Goal: Task Accomplishment & Management: Use online tool/utility

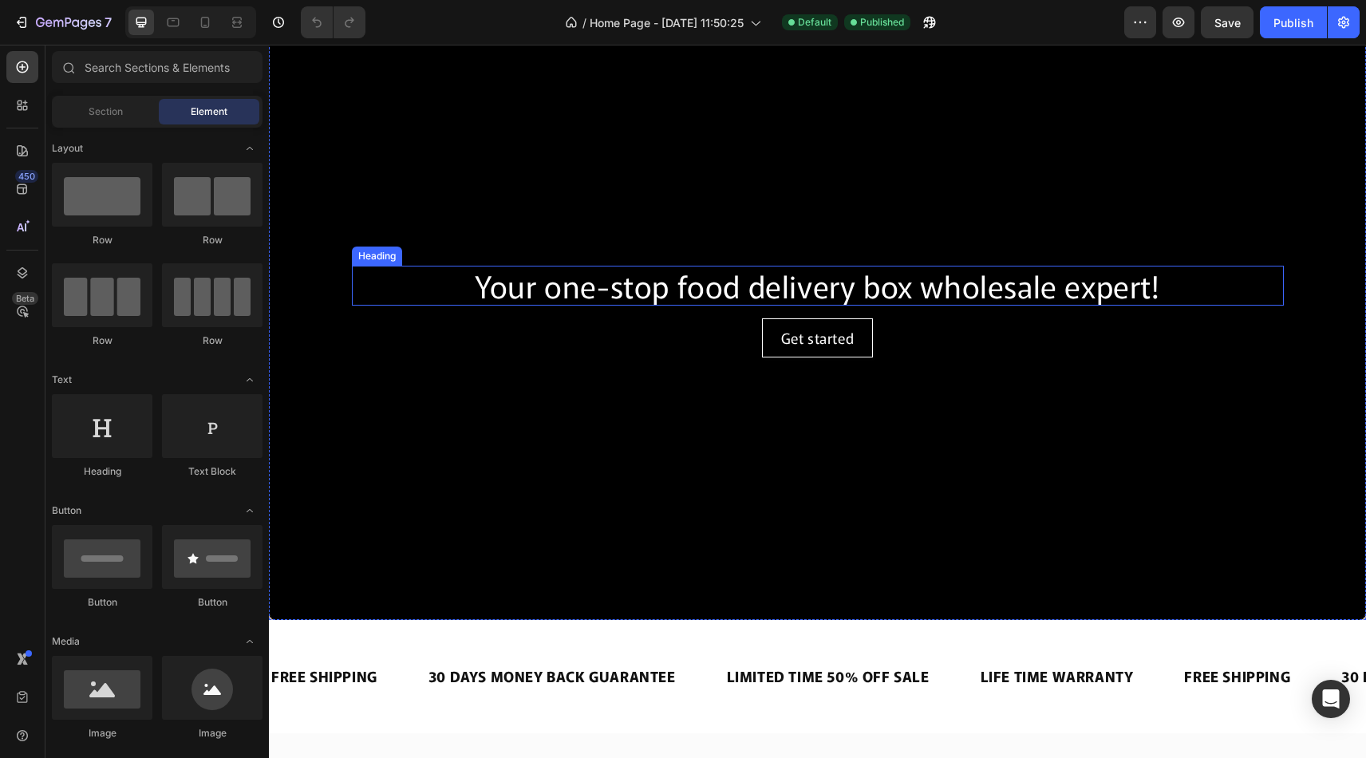
scroll to position [15, 0]
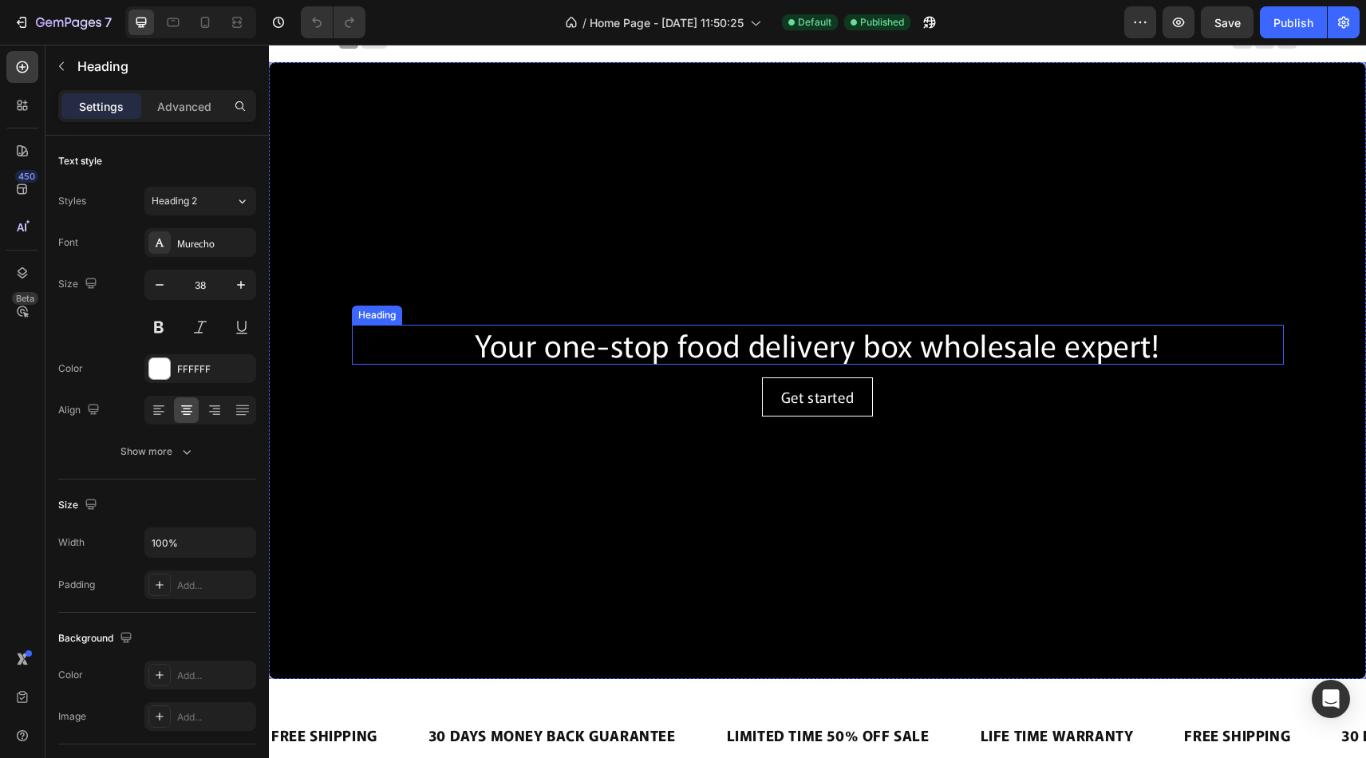
click at [553, 353] on h2 "Your one-stop food delivery box wholesale expert!" at bounding box center [818, 345] width 932 height 40
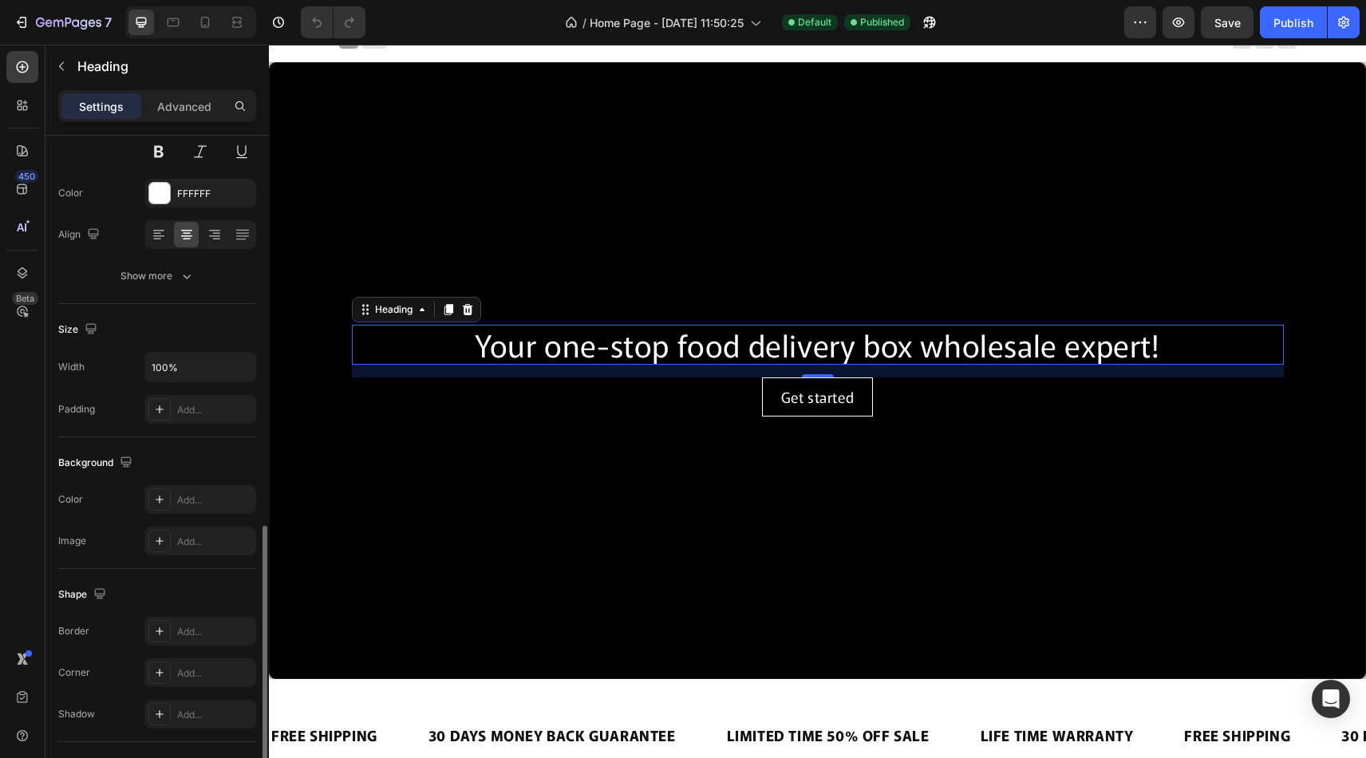
scroll to position [0, 0]
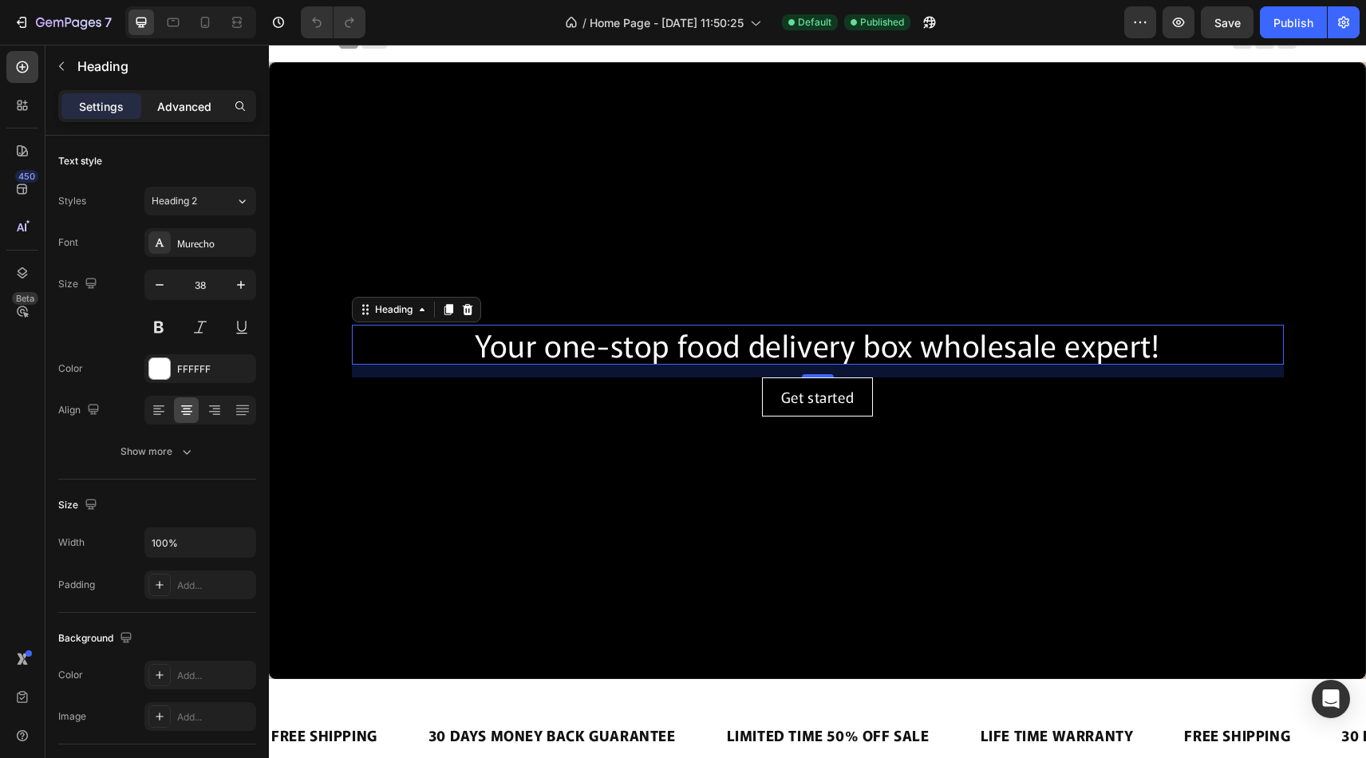
click at [196, 97] on div "Advanced" at bounding box center [184, 106] width 80 height 26
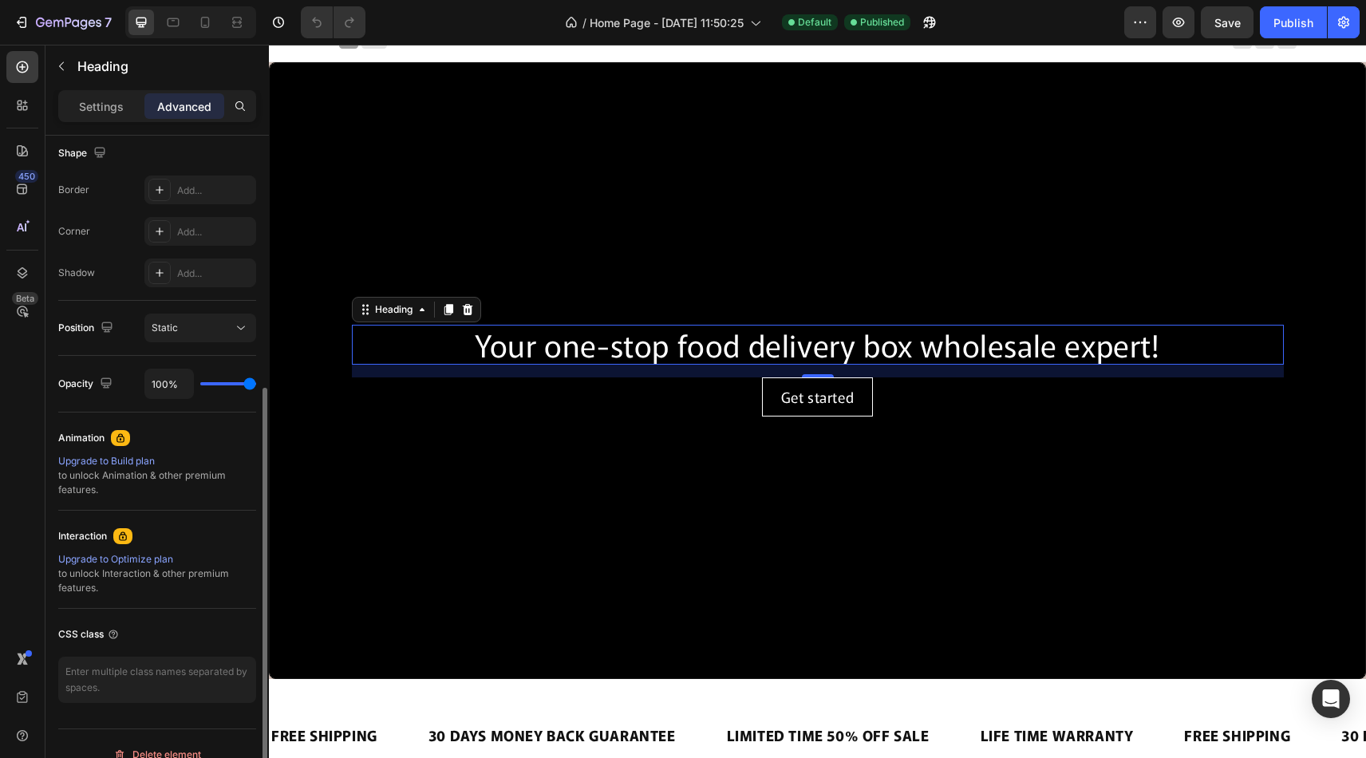
scroll to position [440, 0]
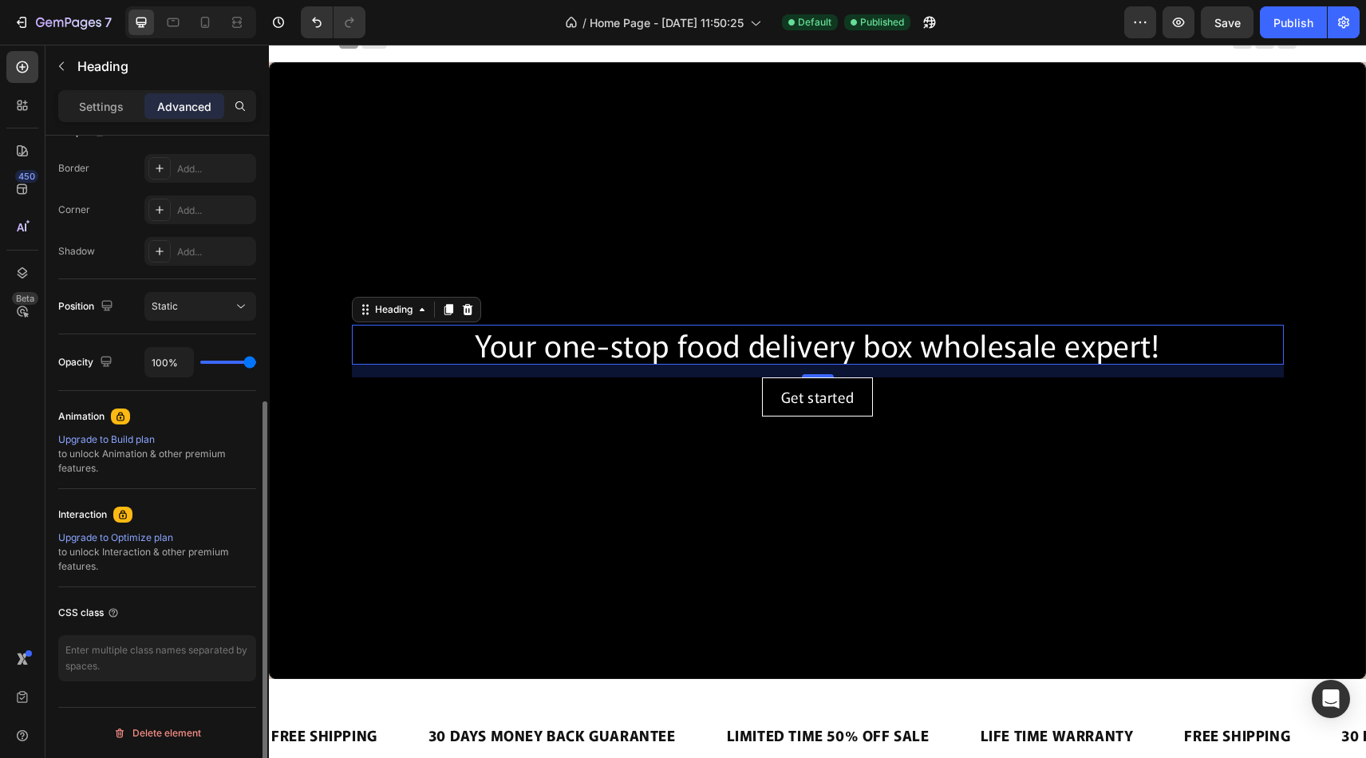
click at [128, 441] on div "Upgrade to Build plan" at bounding box center [157, 440] width 198 height 14
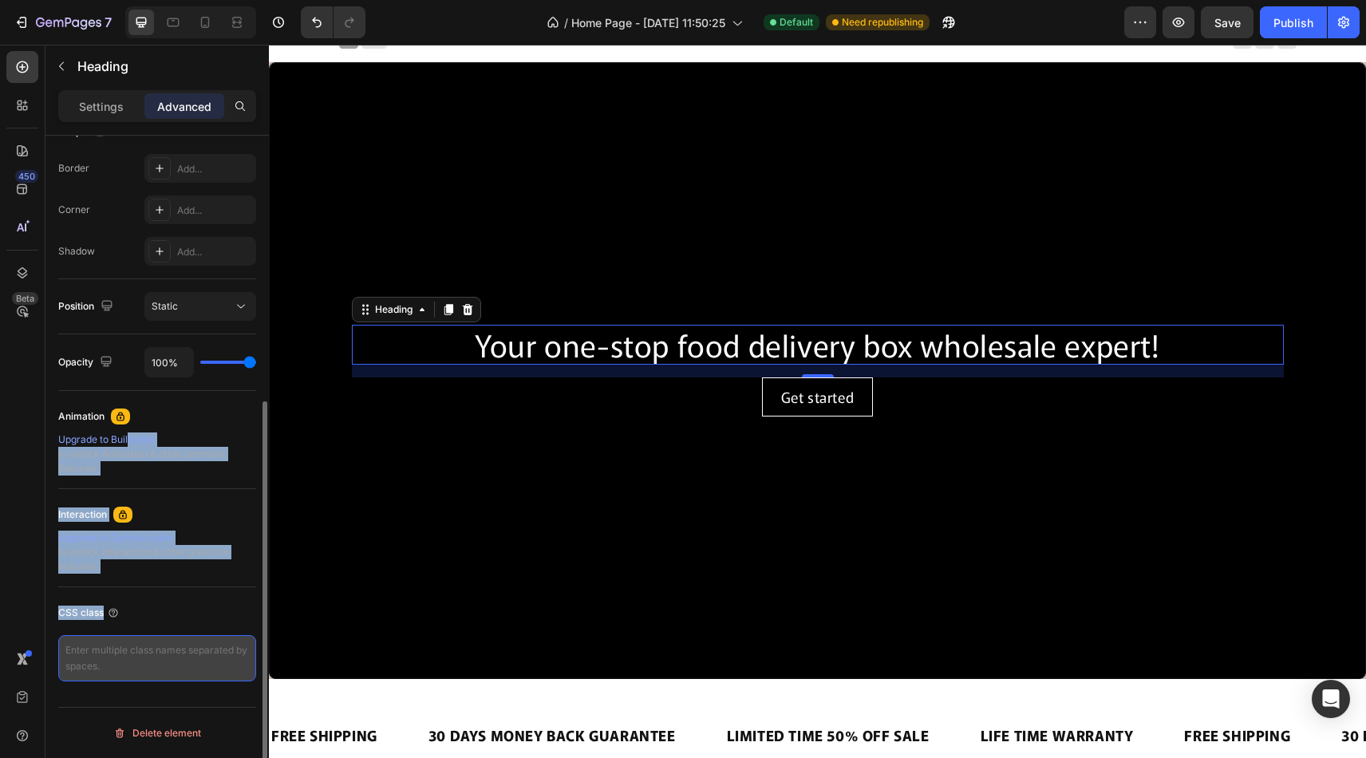
click at [144, 663] on textarea at bounding box center [157, 658] width 198 height 46
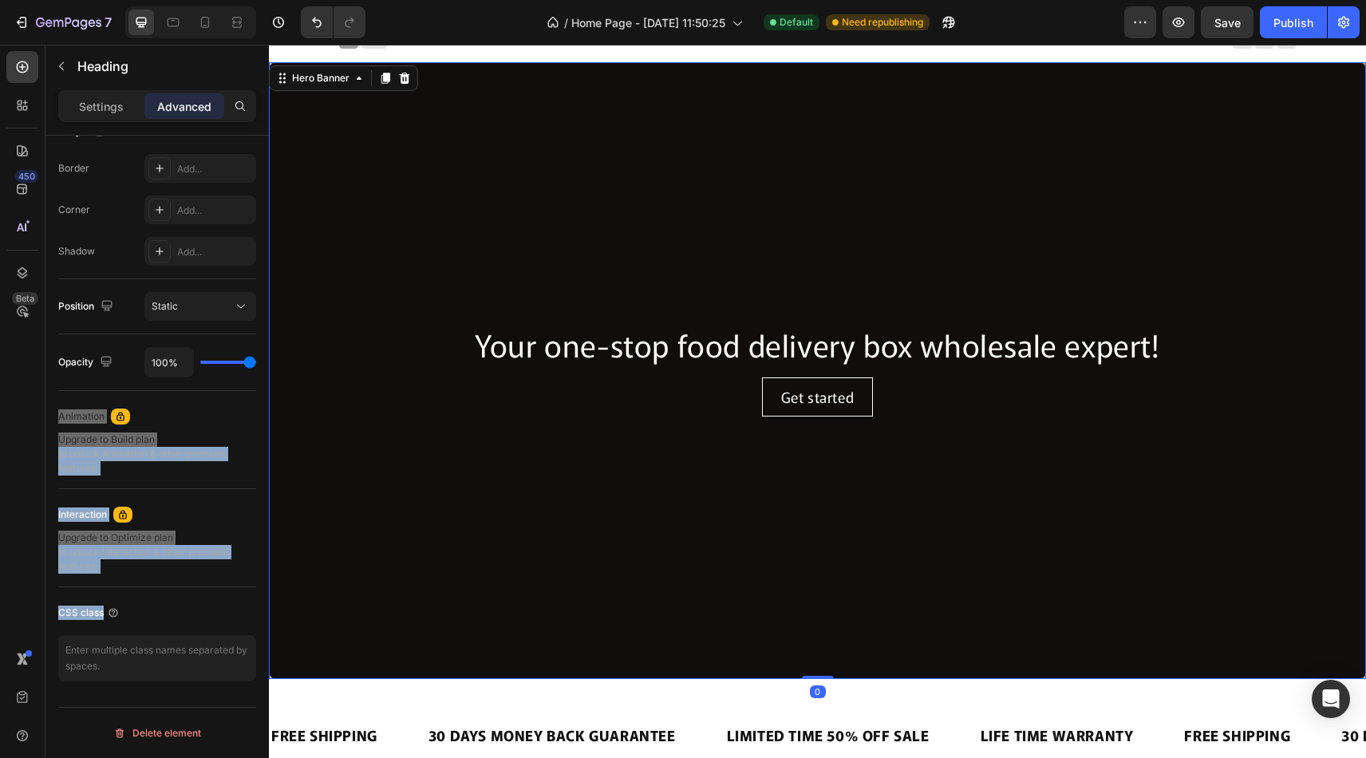
click at [439, 203] on div "Overlay" at bounding box center [818, 370] width 1096 height 615
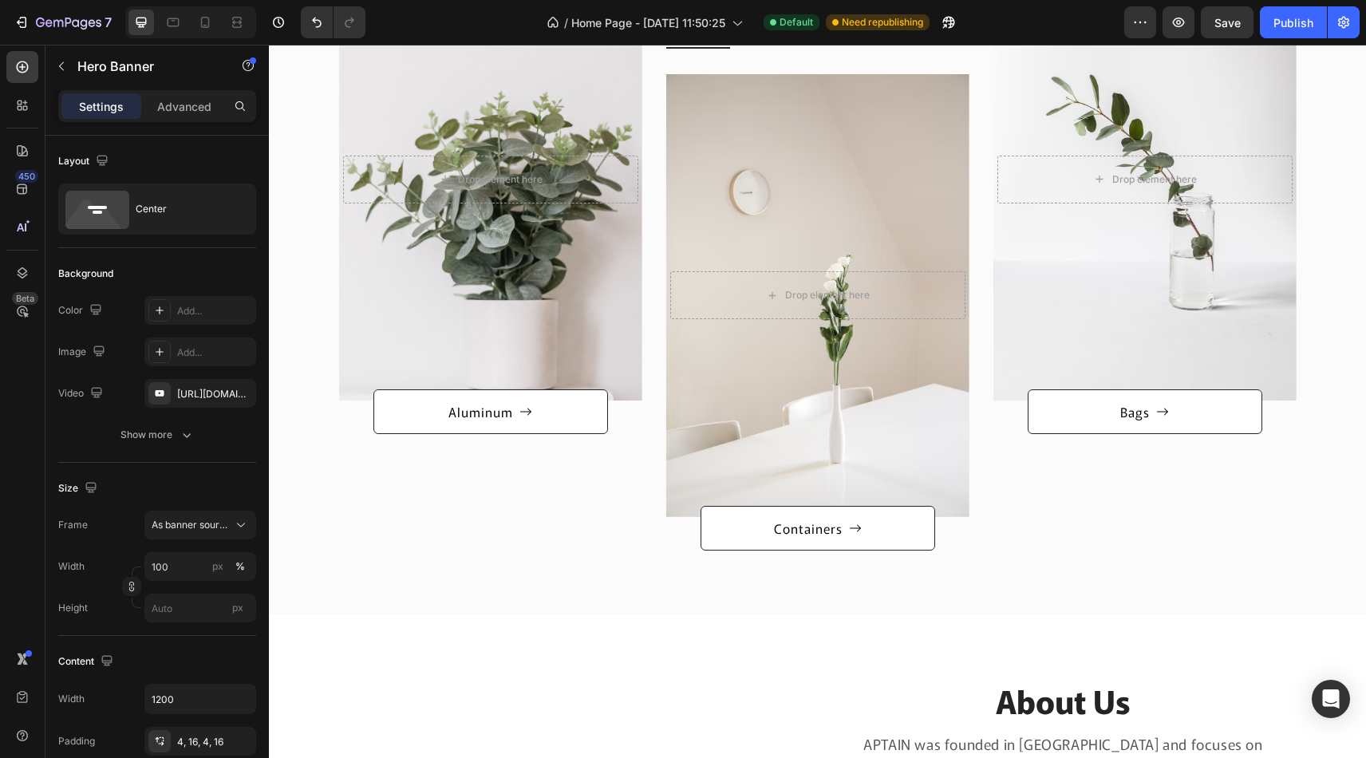
scroll to position [987, 0]
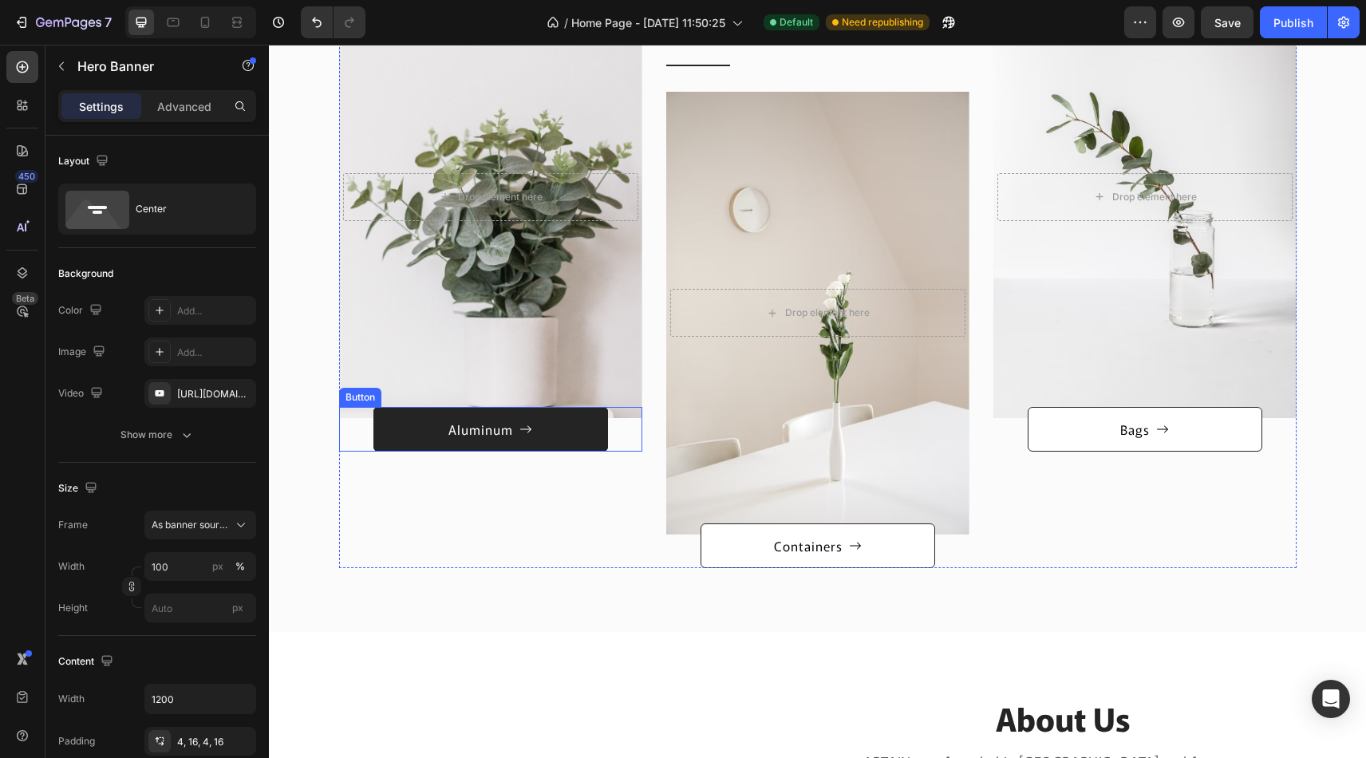
click at [580, 429] on link "Aluminum" at bounding box center [490, 429] width 235 height 45
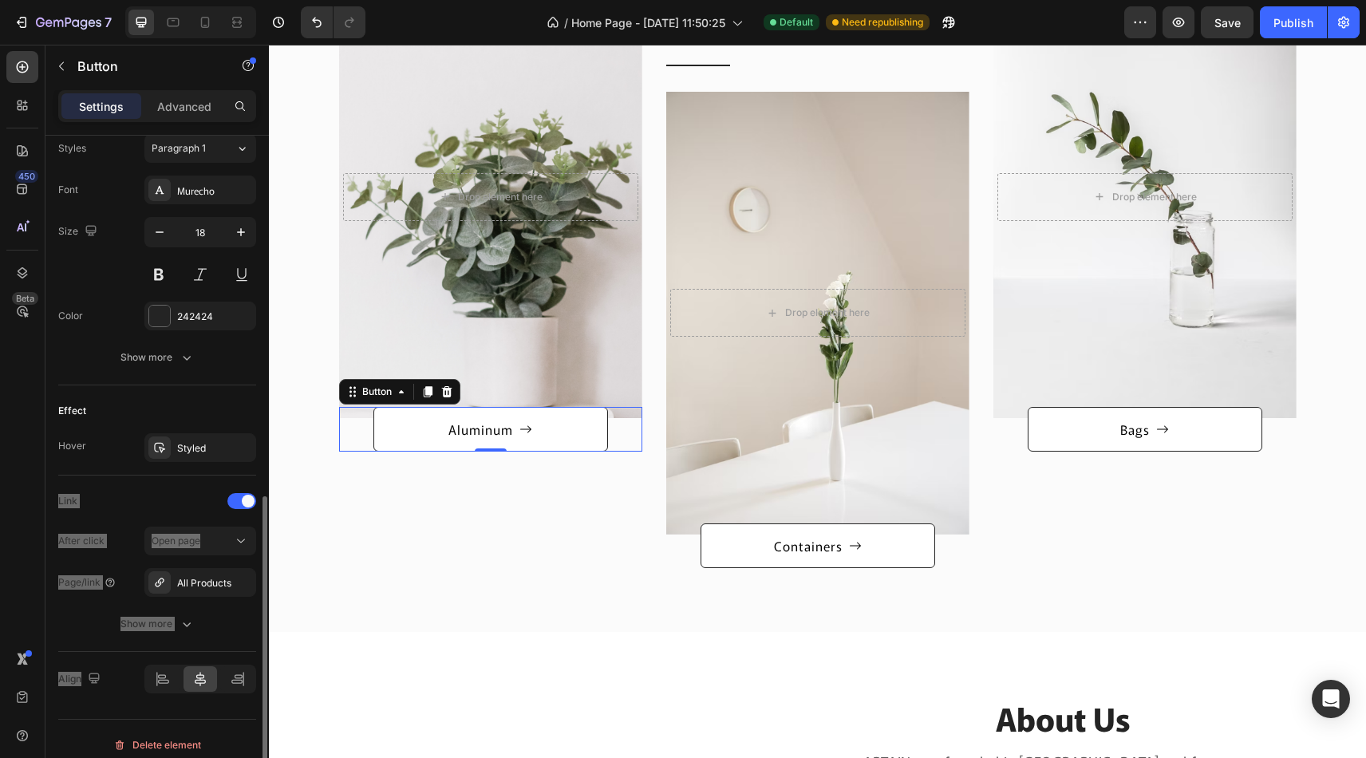
scroll to position [727, 0]
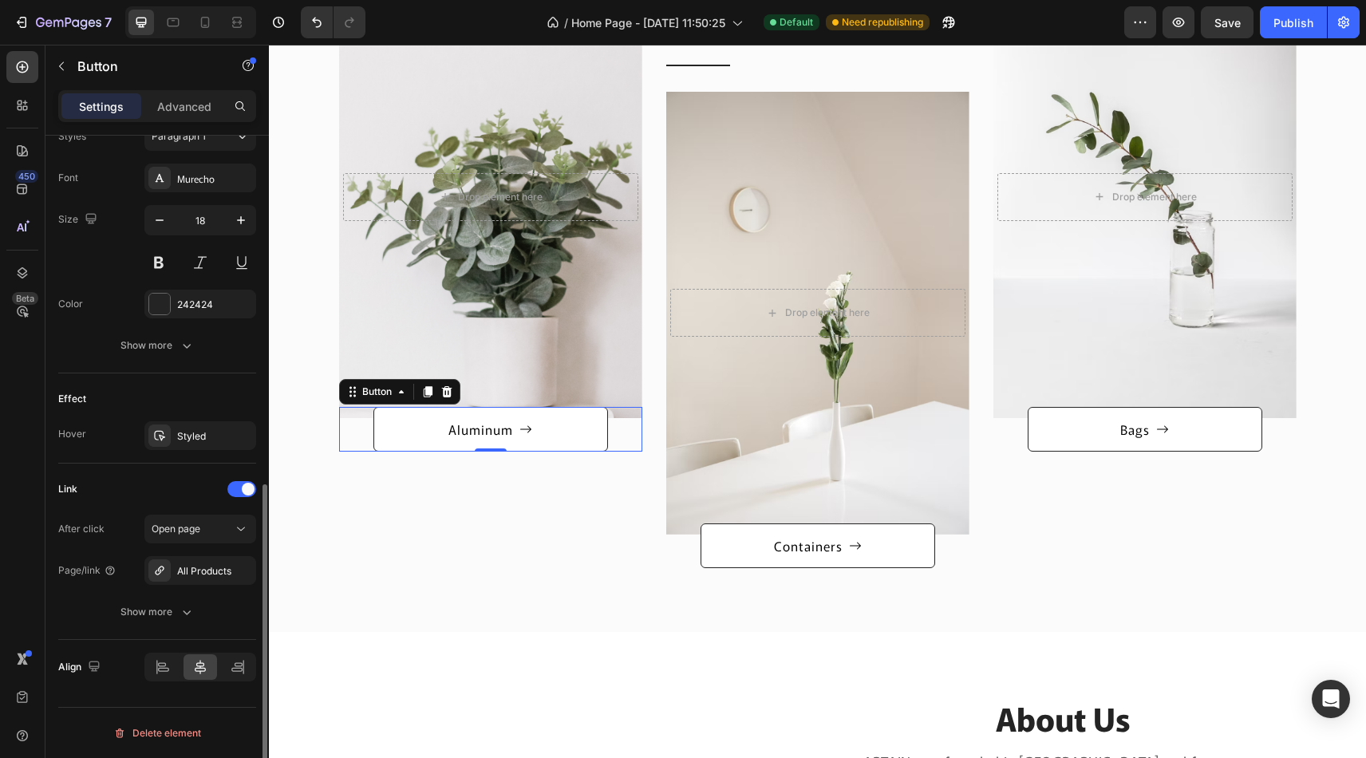
click at [150, 478] on div "Link" at bounding box center [157, 489] width 198 height 26
click at [224, 574] on div "All Products" at bounding box center [200, 570] width 112 height 29
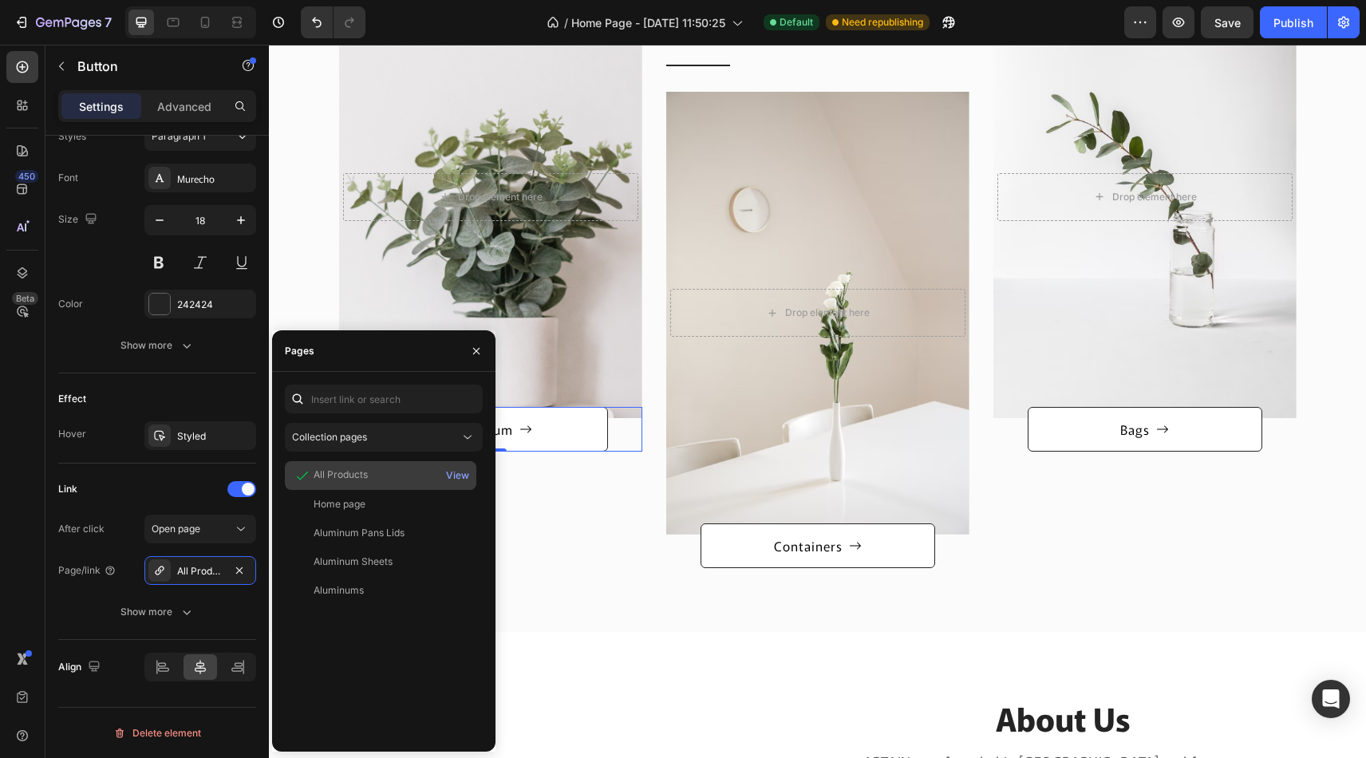
click at [346, 468] on div "All Products" at bounding box center [341, 475] width 54 height 14
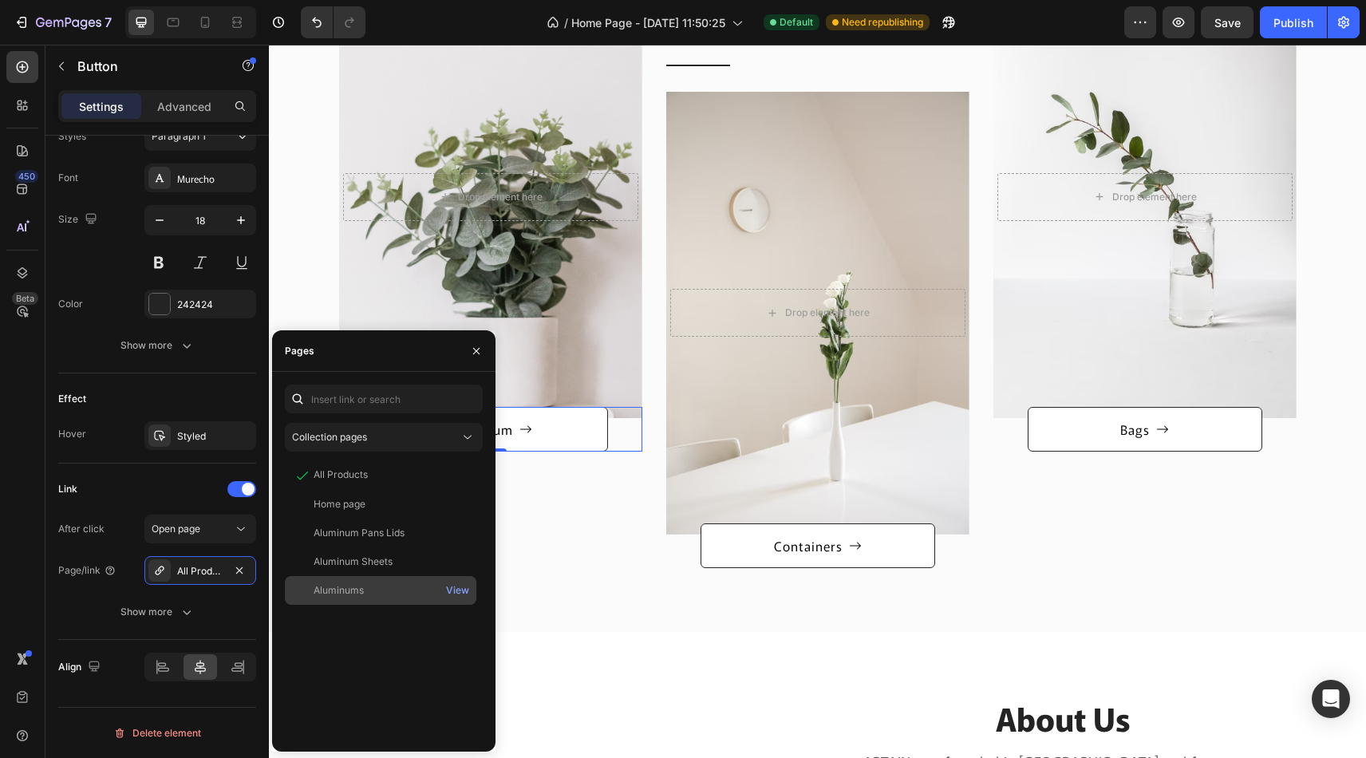
click at [400, 599] on div "Aluminums View" at bounding box center [381, 590] width 192 height 29
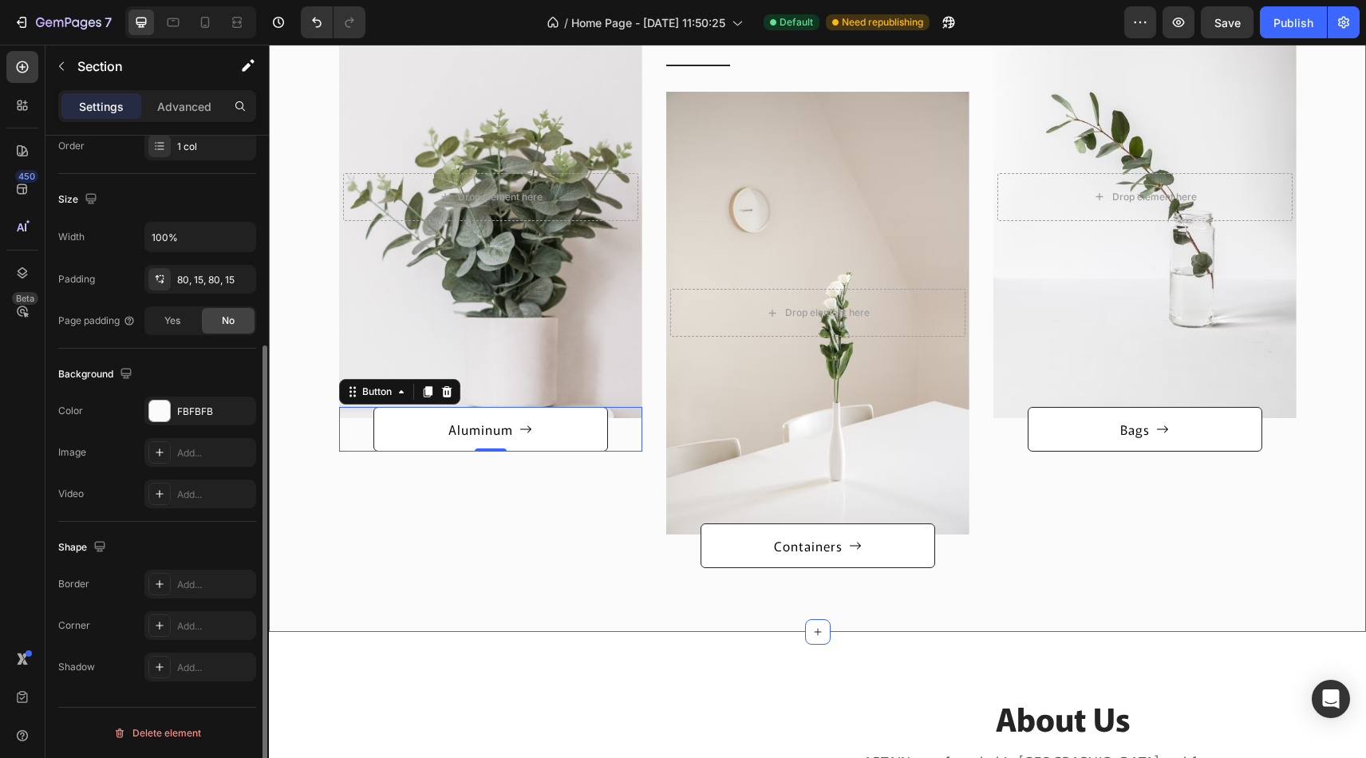
scroll to position [0, 0]
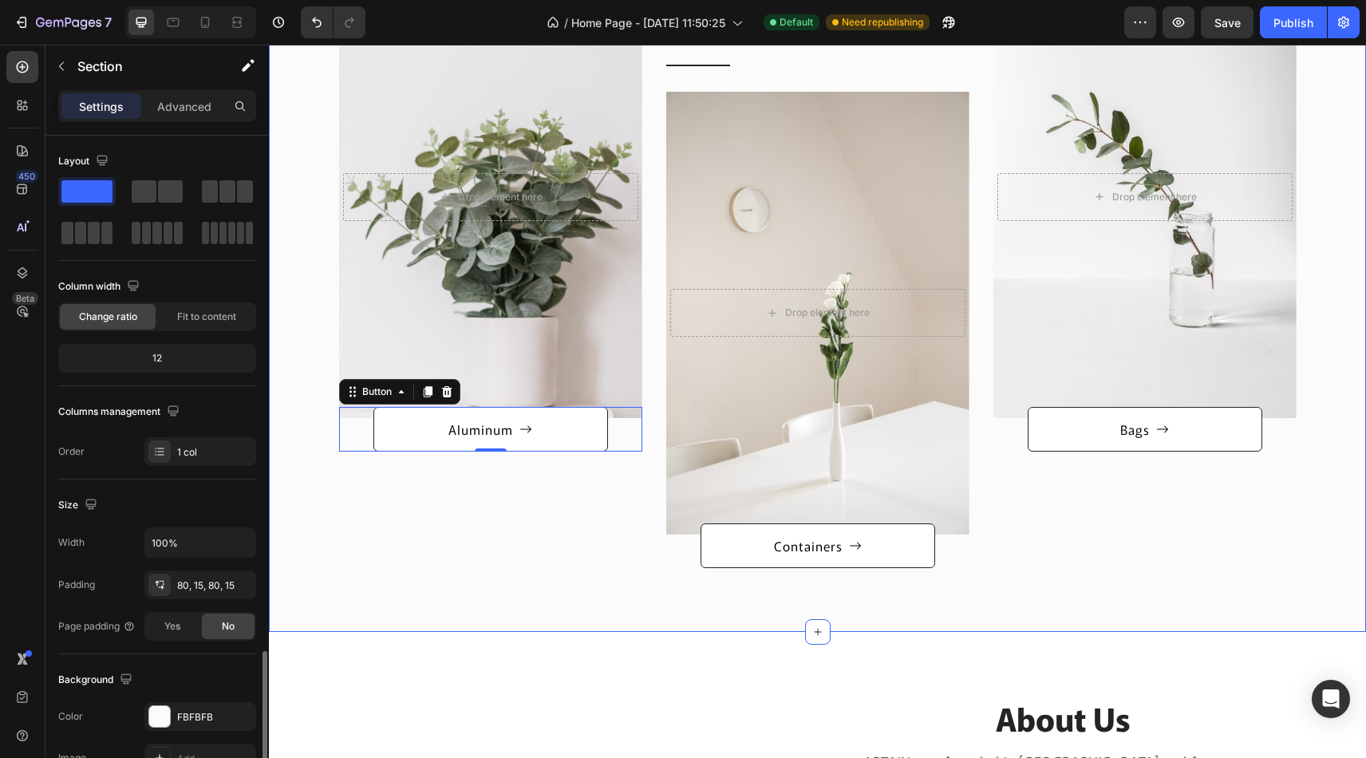
click at [300, 304] on div "Categories Heading Row After a long time of molding and crafting, our high-clas…" at bounding box center [817, 226] width 1073 height 684
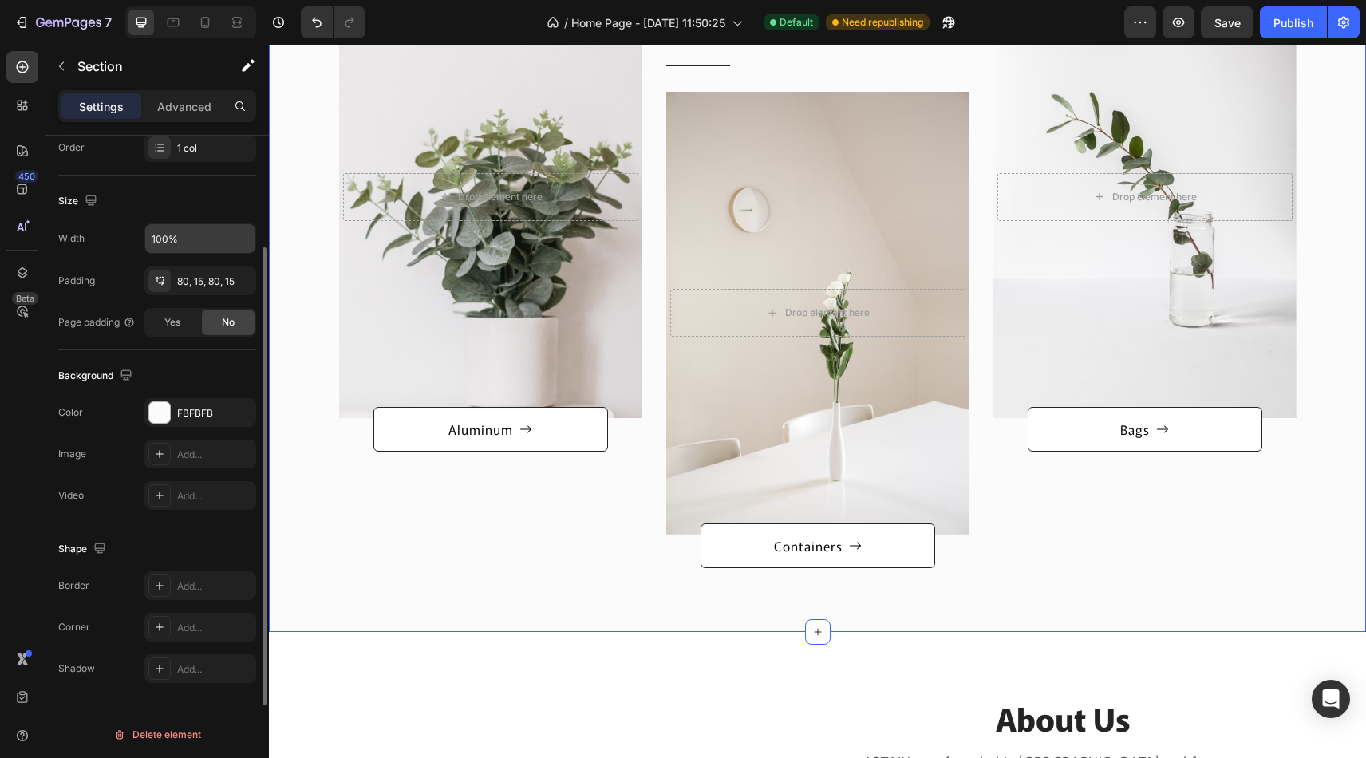
scroll to position [306, 0]
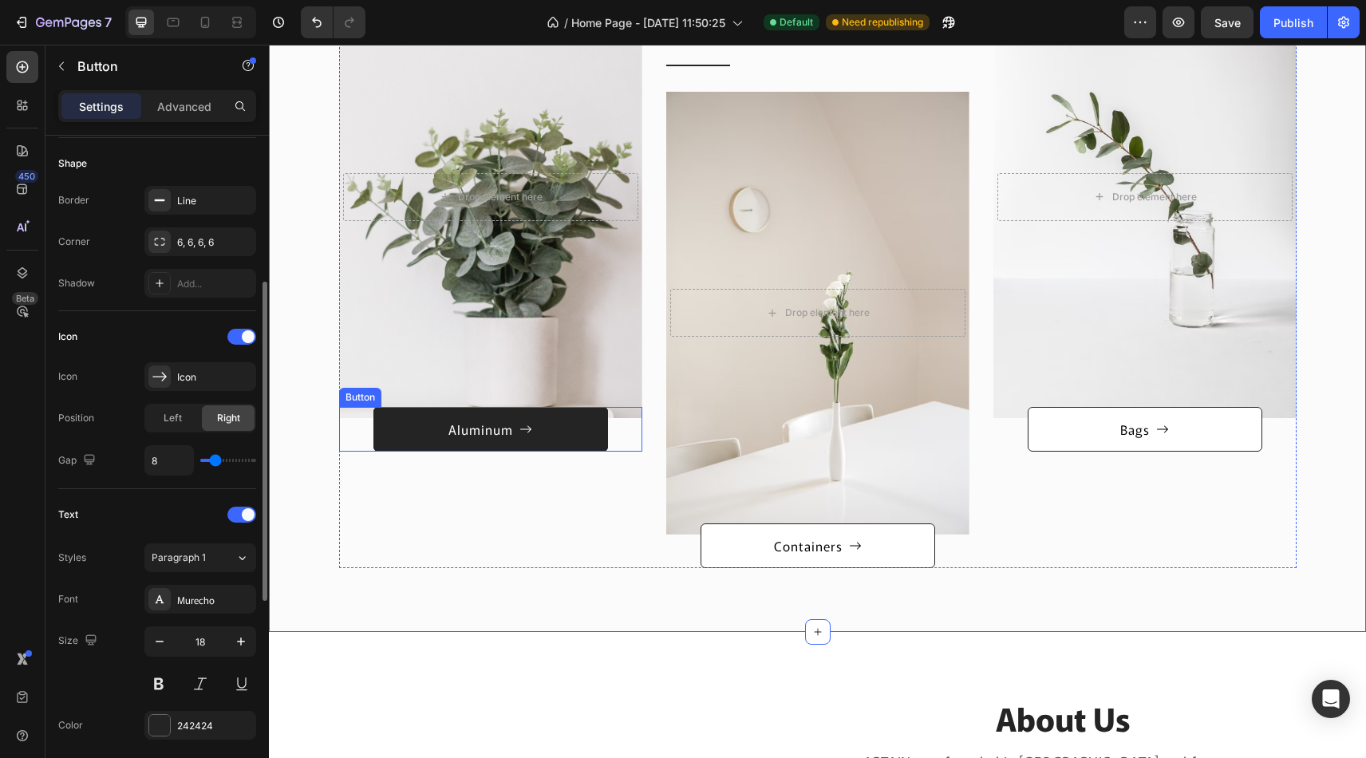
click at [460, 418] on link "Aluminum" at bounding box center [490, 429] width 235 height 45
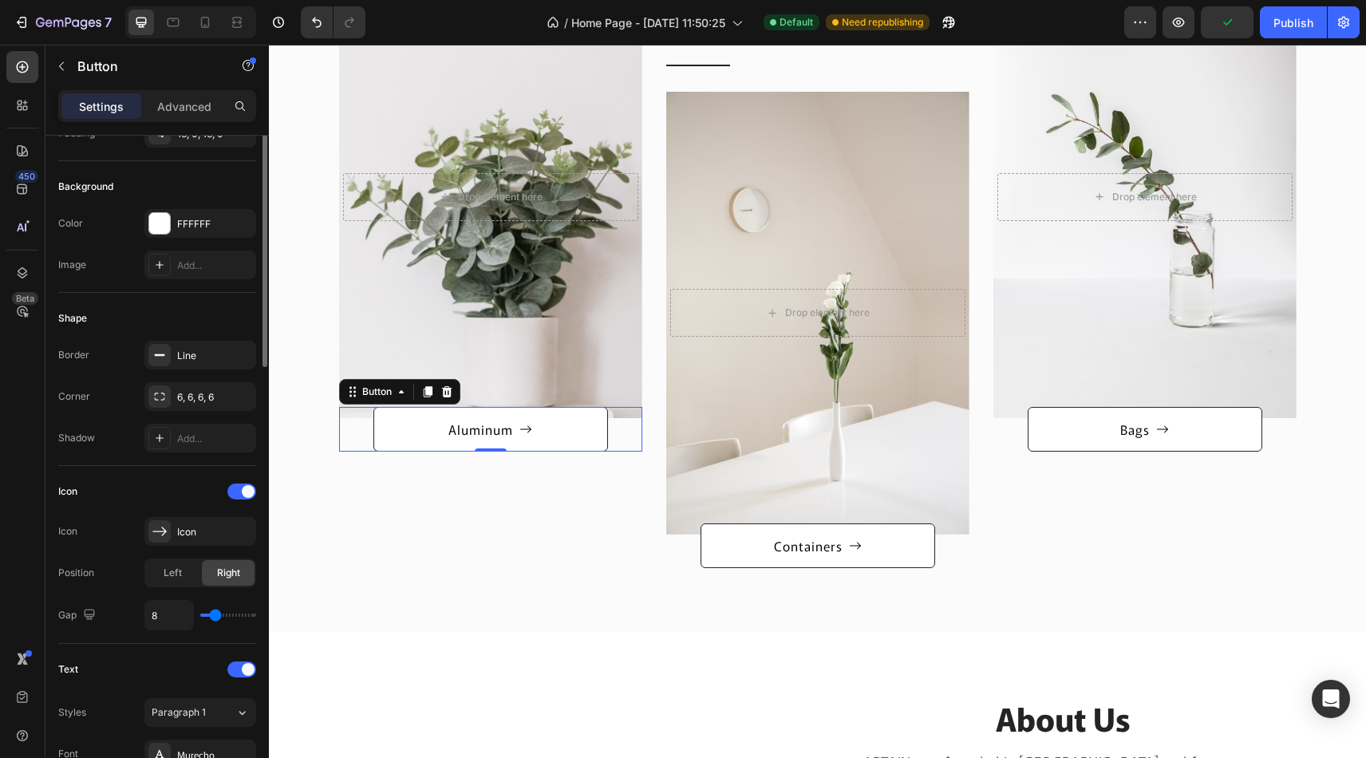
scroll to position [43, 0]
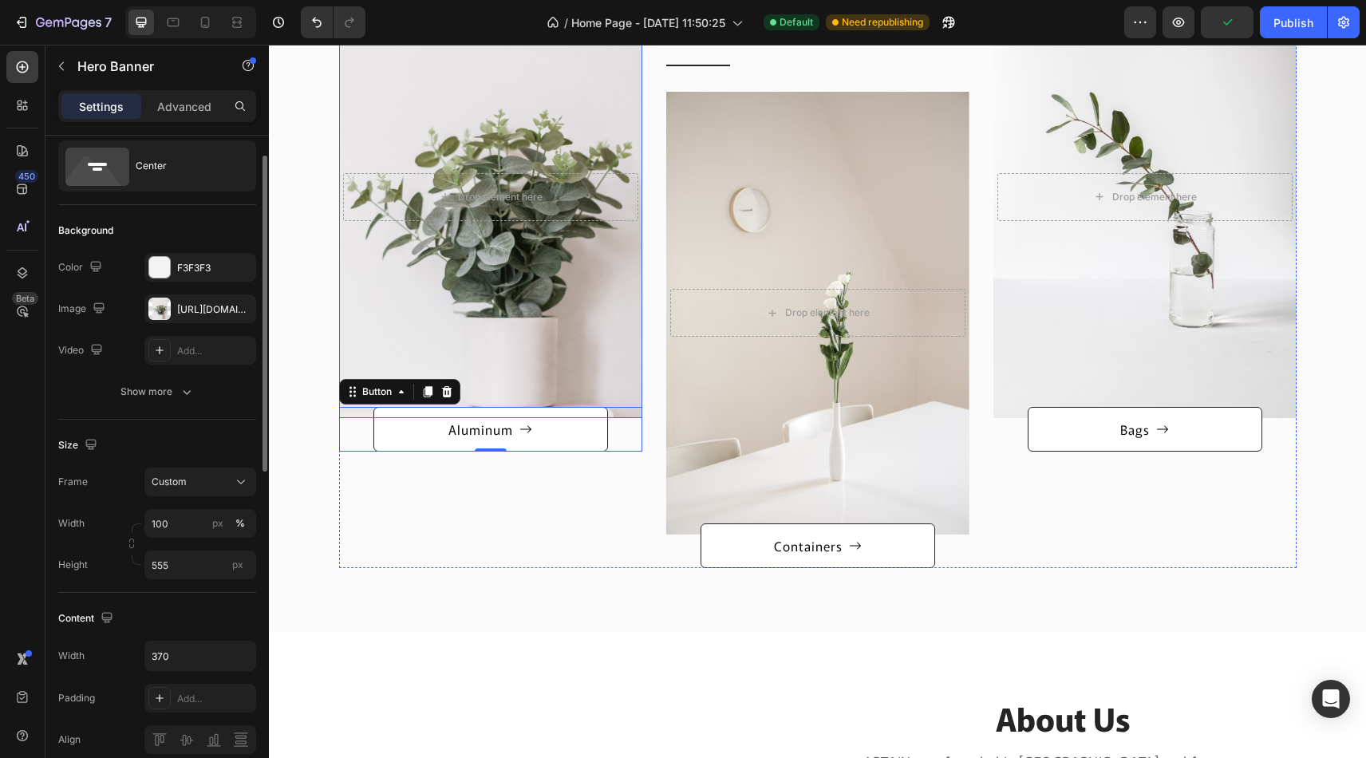
click at [393, 266] on div "Overlay" at bounding box center [490, 196] width 303 height 443
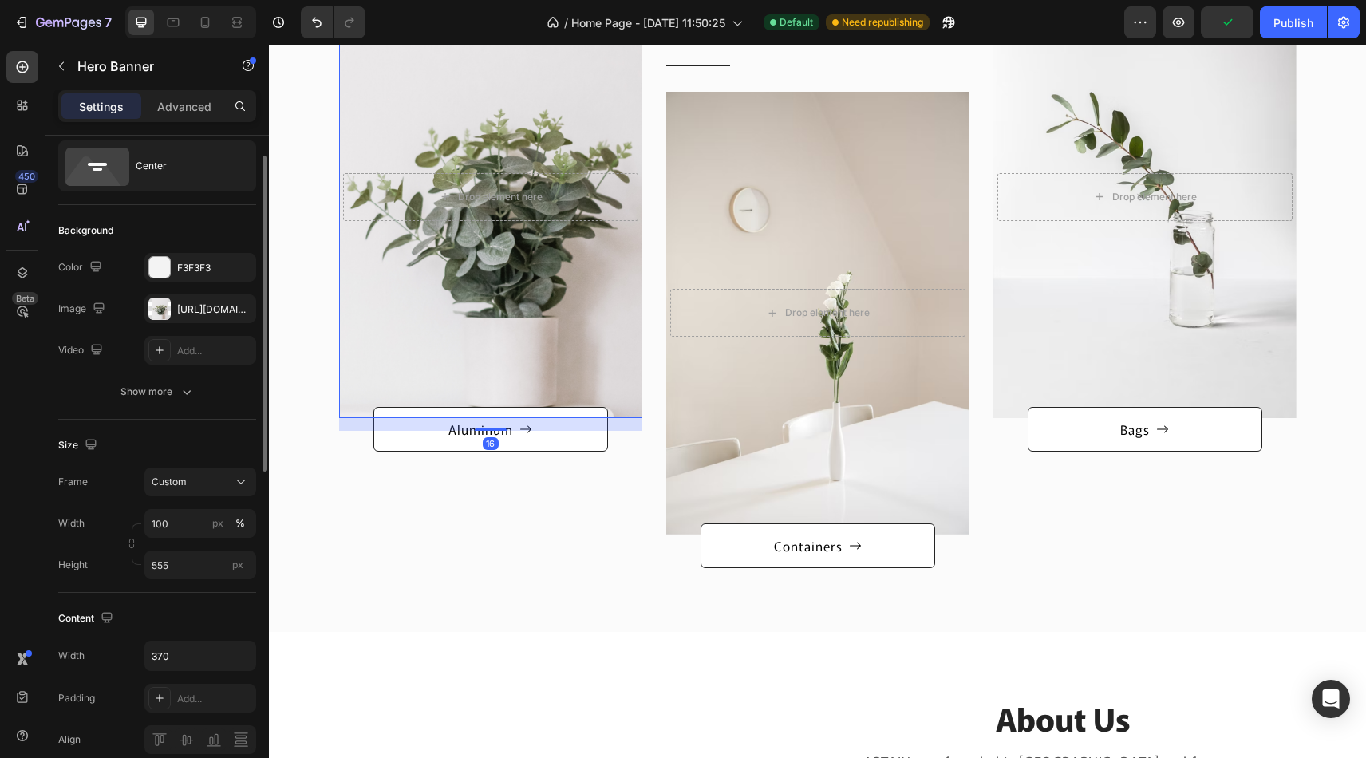
scroll to position [0, 0]
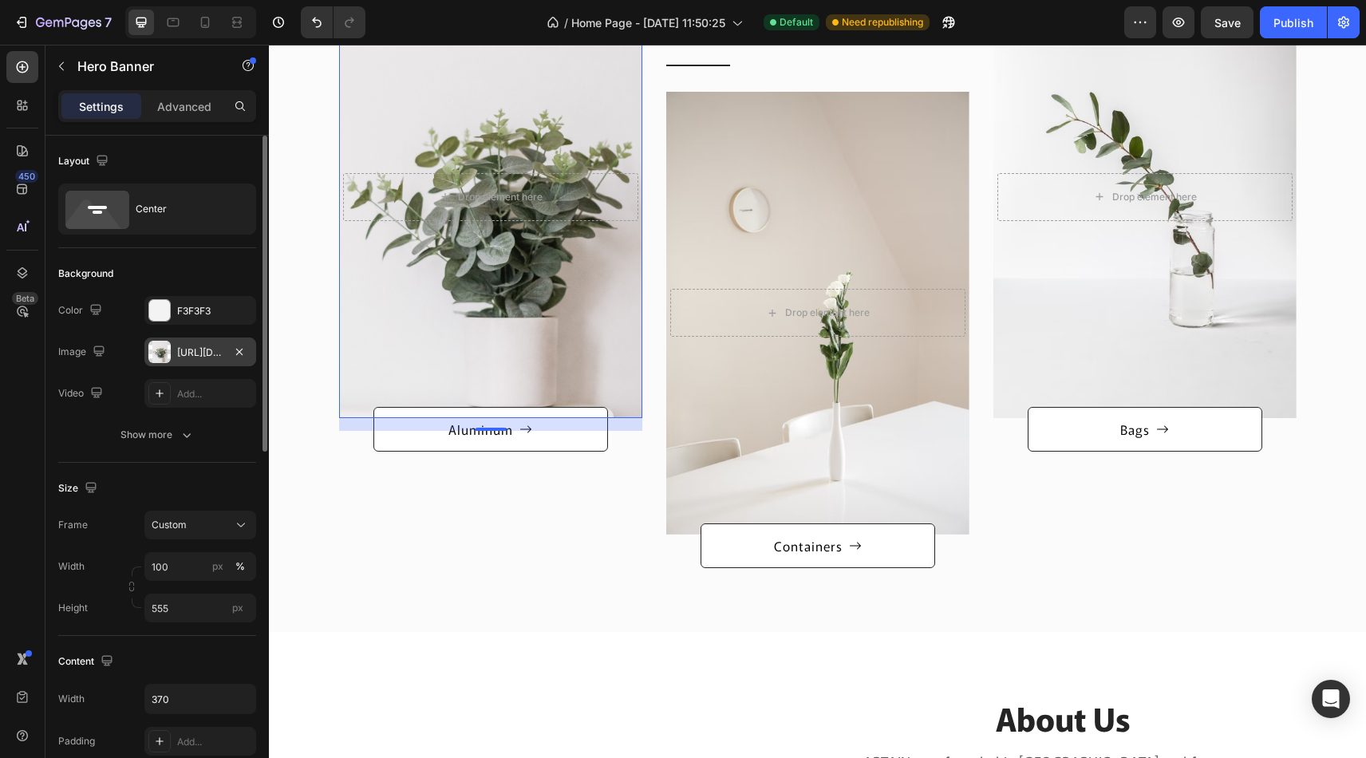
click at [194, 352] on div "[URL][DOMAIN_NAME]" at bounding box center [200, 353] width 46 height 14
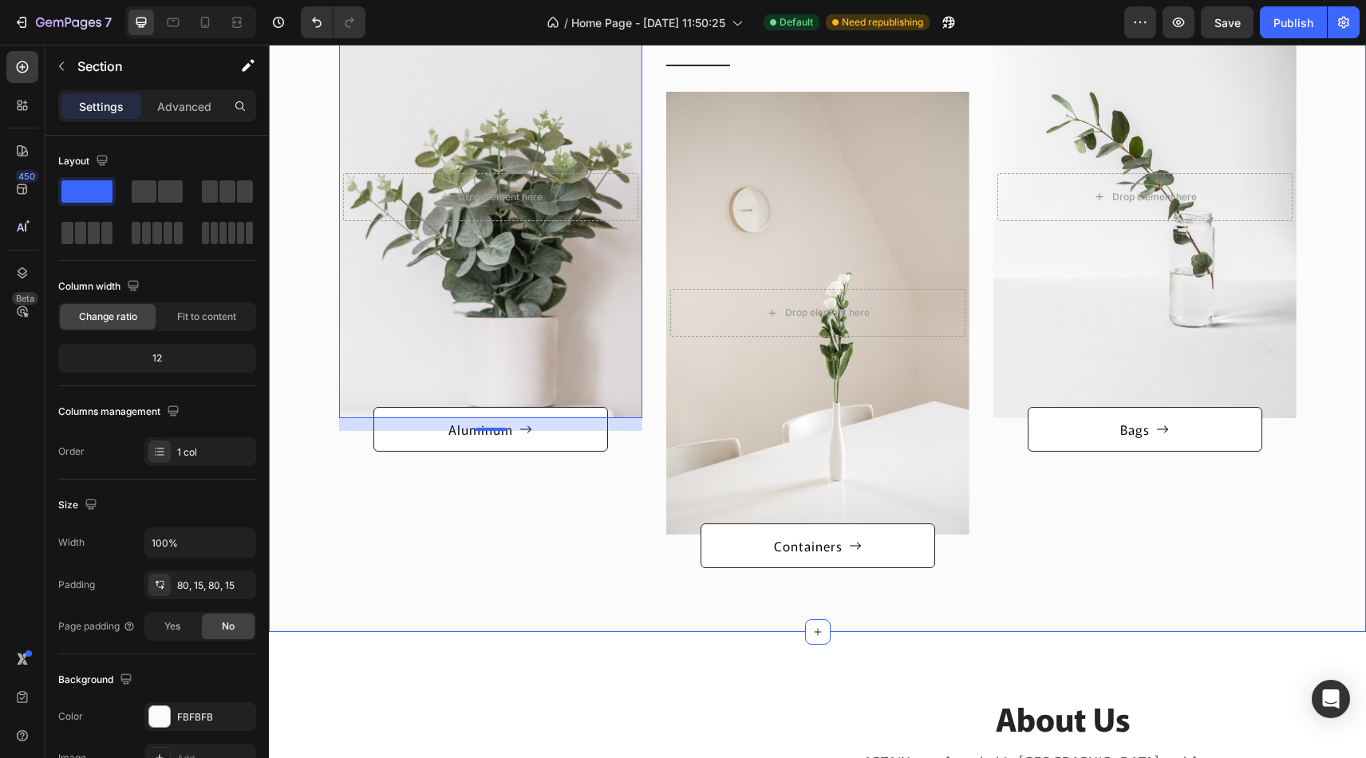
click at [637, 581] on div "Categories Heading Row After a long time of molding and crafting, our high-clas…" at bounding box center [817, 226] width 1097 height 812
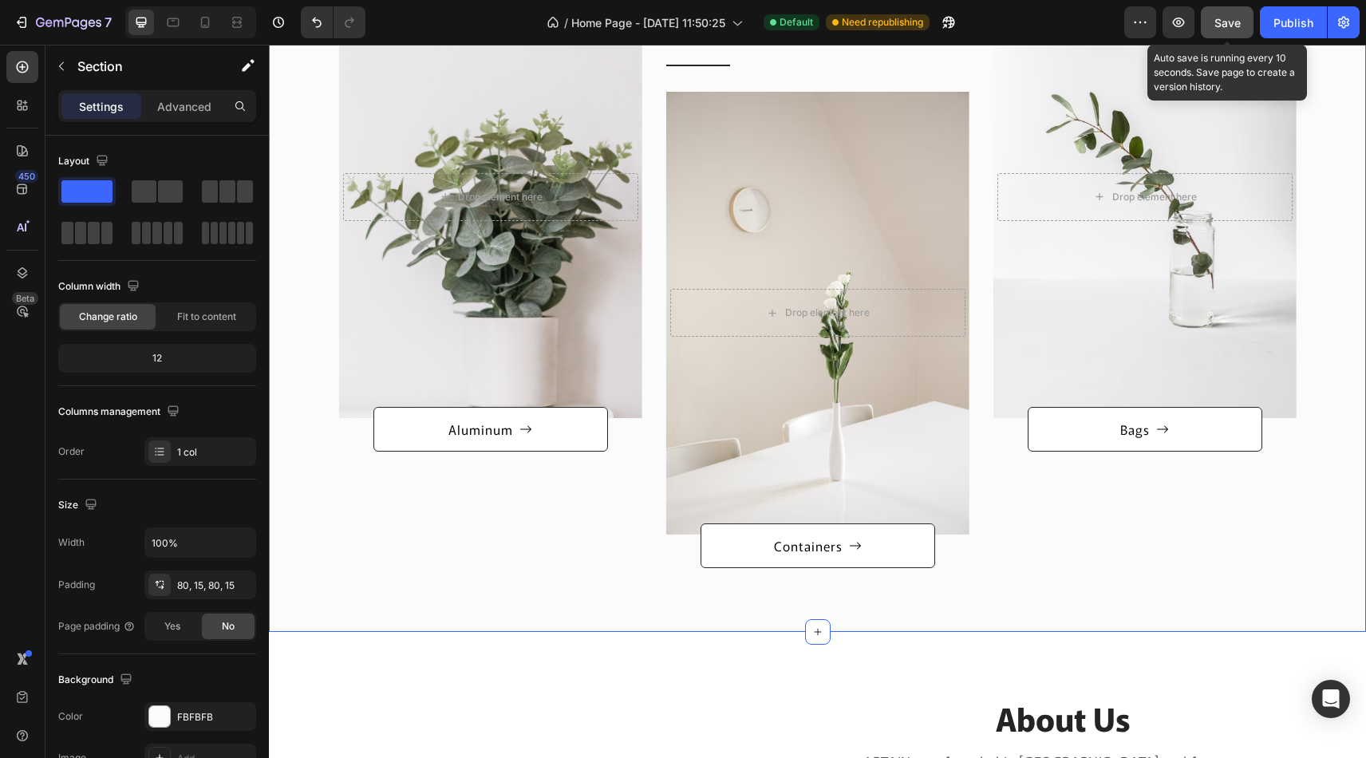
click at [1218, 27] on span "Save" at bounding box center [1228, 23] width 26 height 14
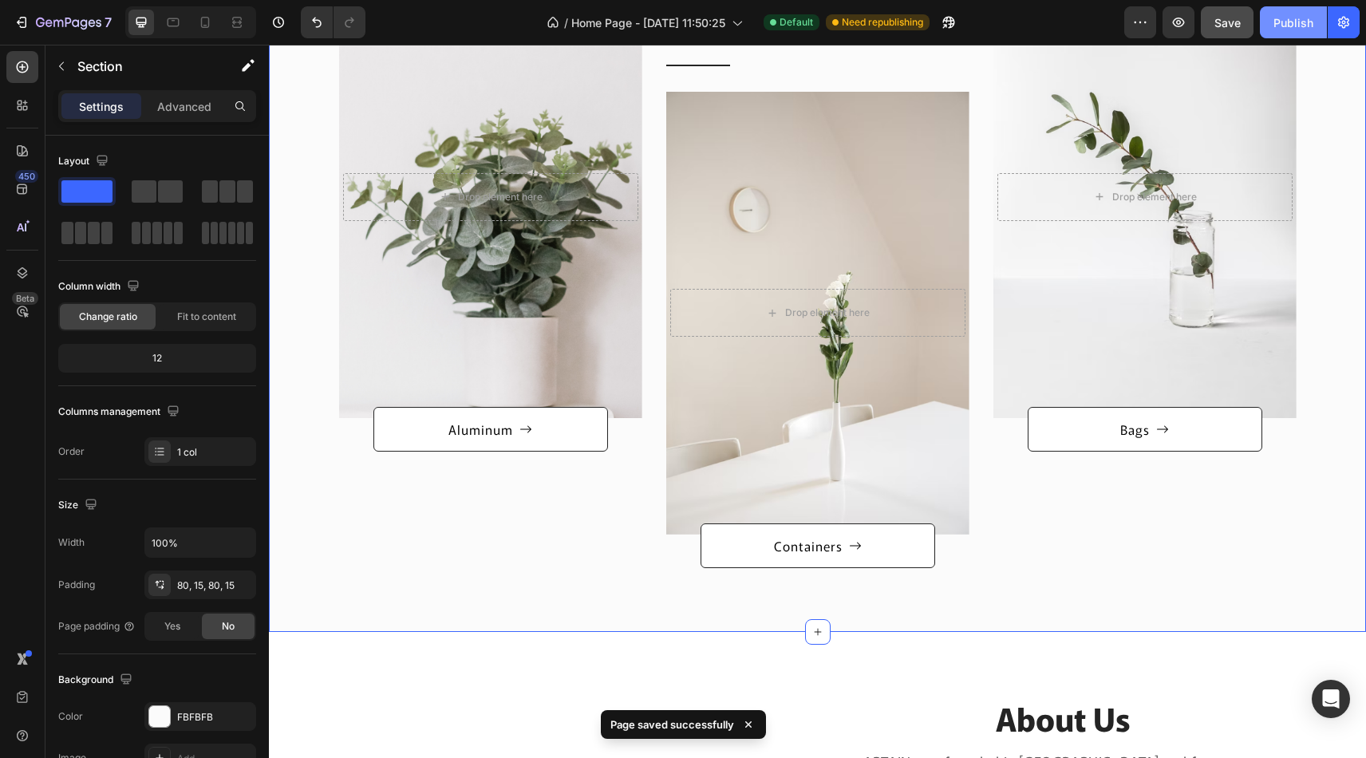
click at [1290, 24] on div "Publish" at bounding box center [1294, 22] width 40 height 17
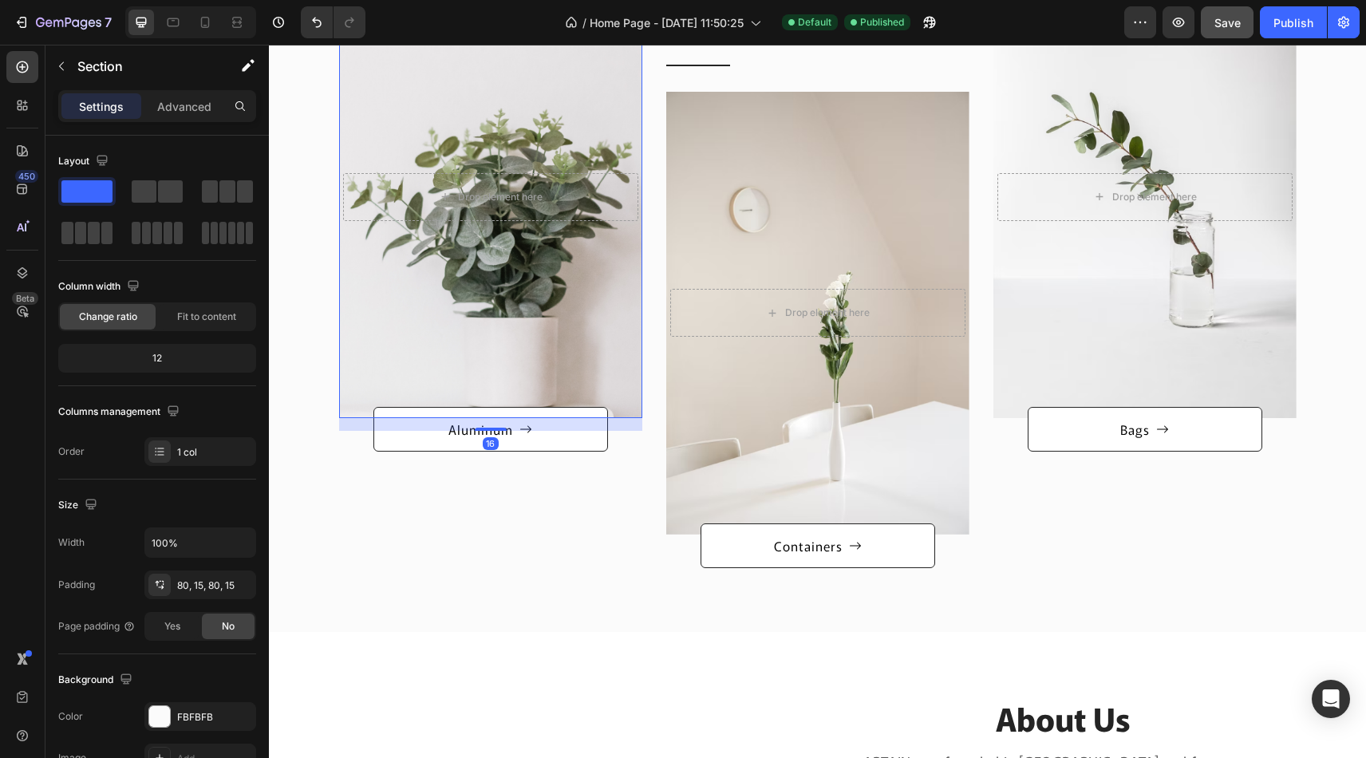
click at [456, 61] on div "Overlay" at bounding box center [490, 196] width 303 height 443
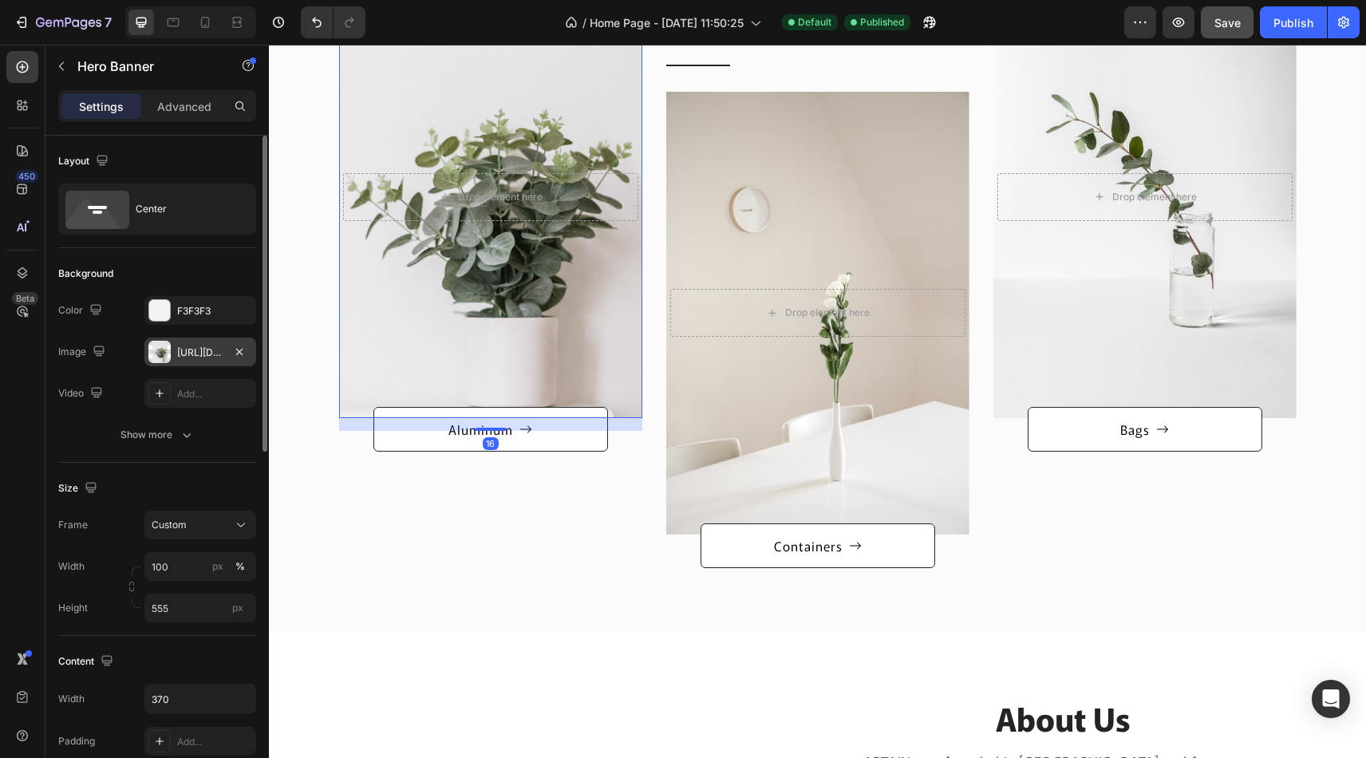
click at [191, 353] on div "[URL][DOMAIN_NAME]" at bounding box center [200, 353] width 46 height 14
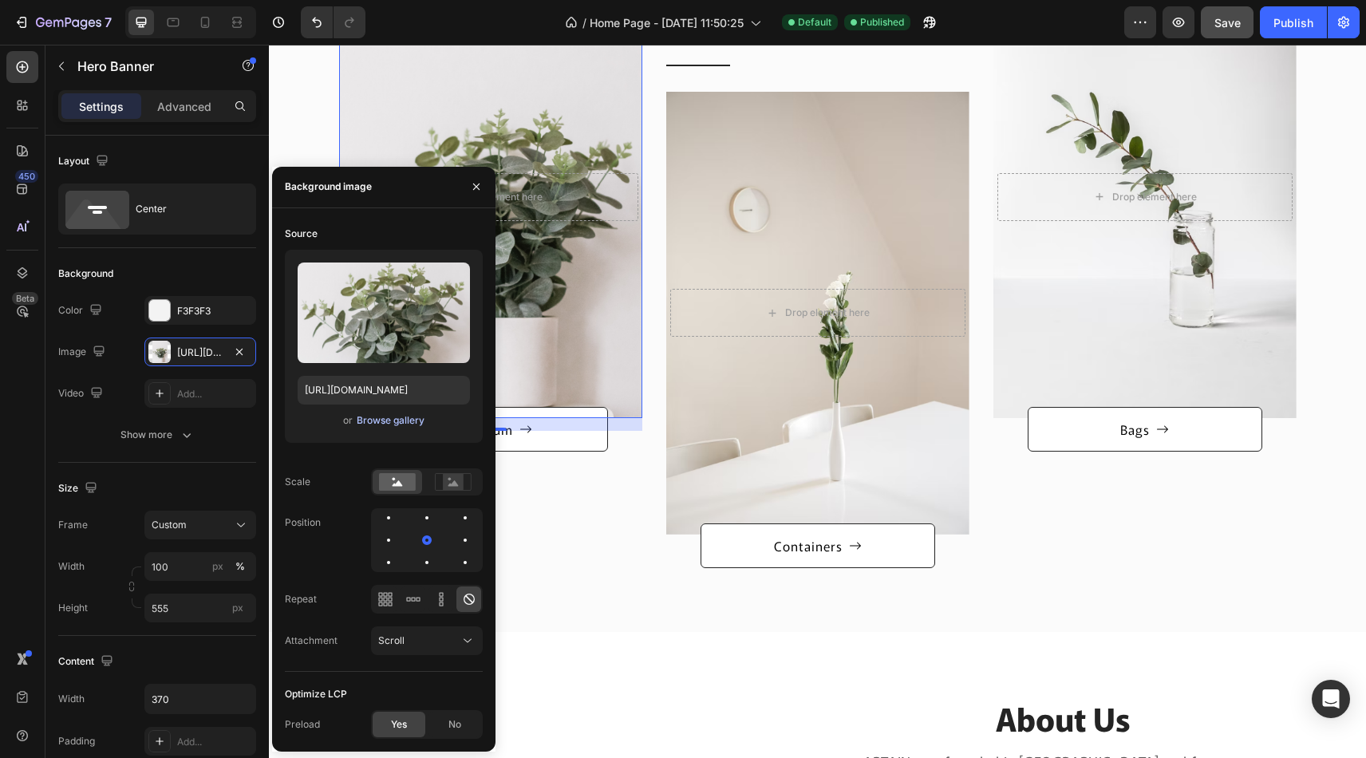
click at [361, 426] on div "Browse gallery" at bounding box center [391, 420] width 68 height 14
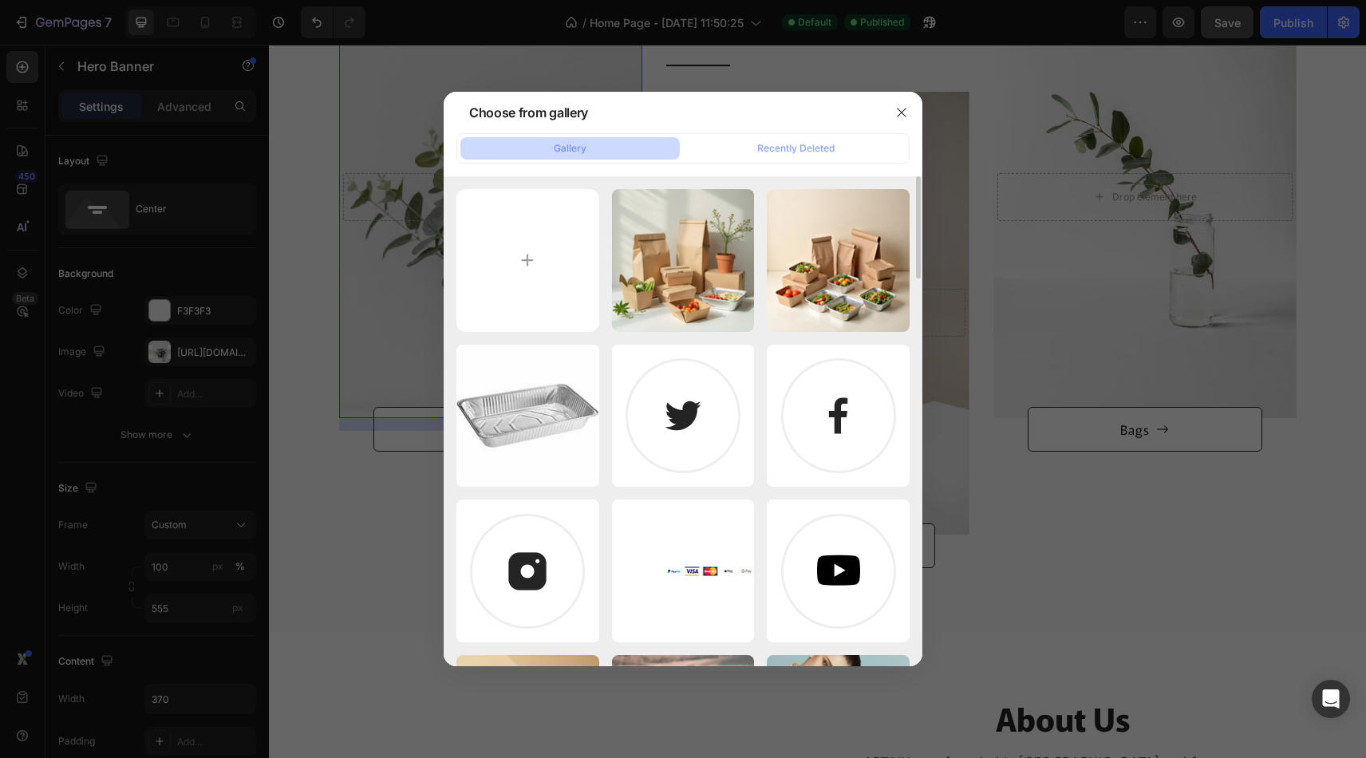
click at [1093, 595] on div at bounding box center [683, 379] width 1366 height 758
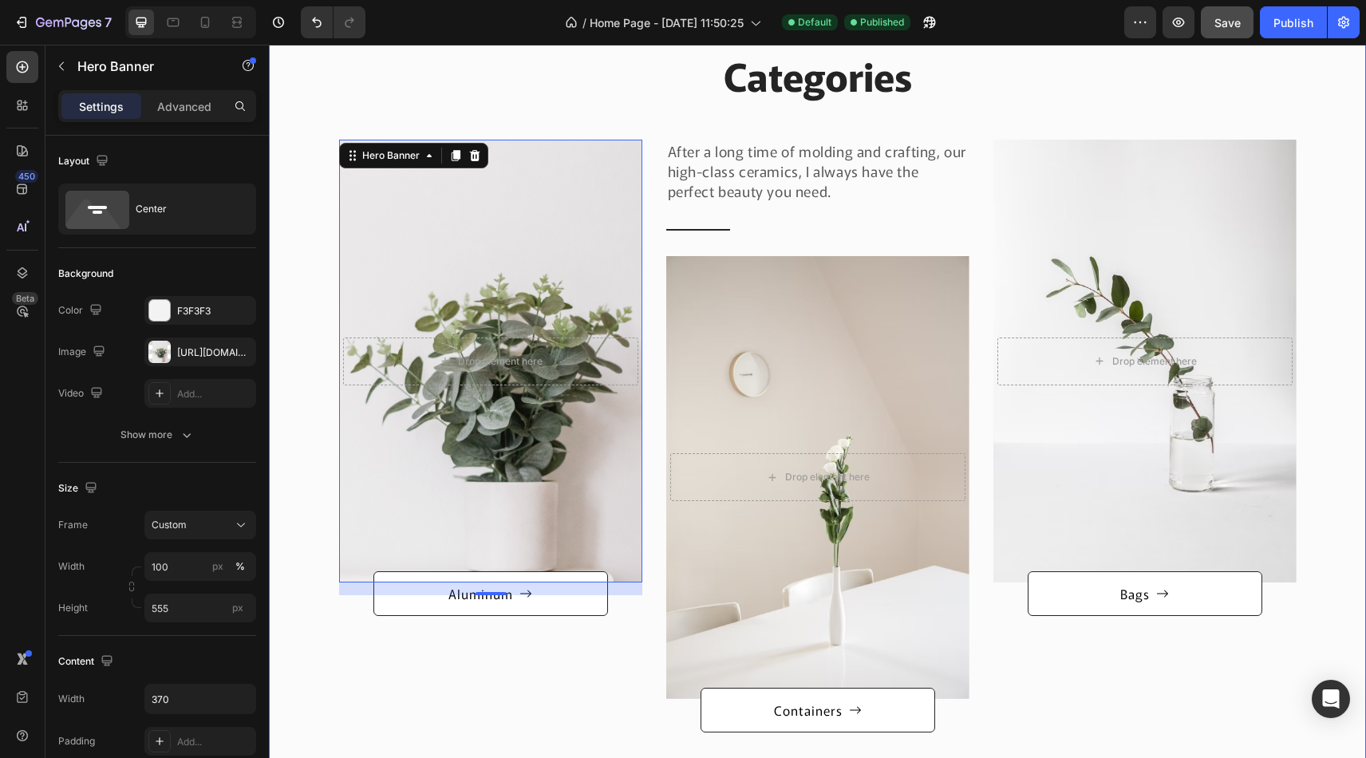
scroll to position [724, 0]
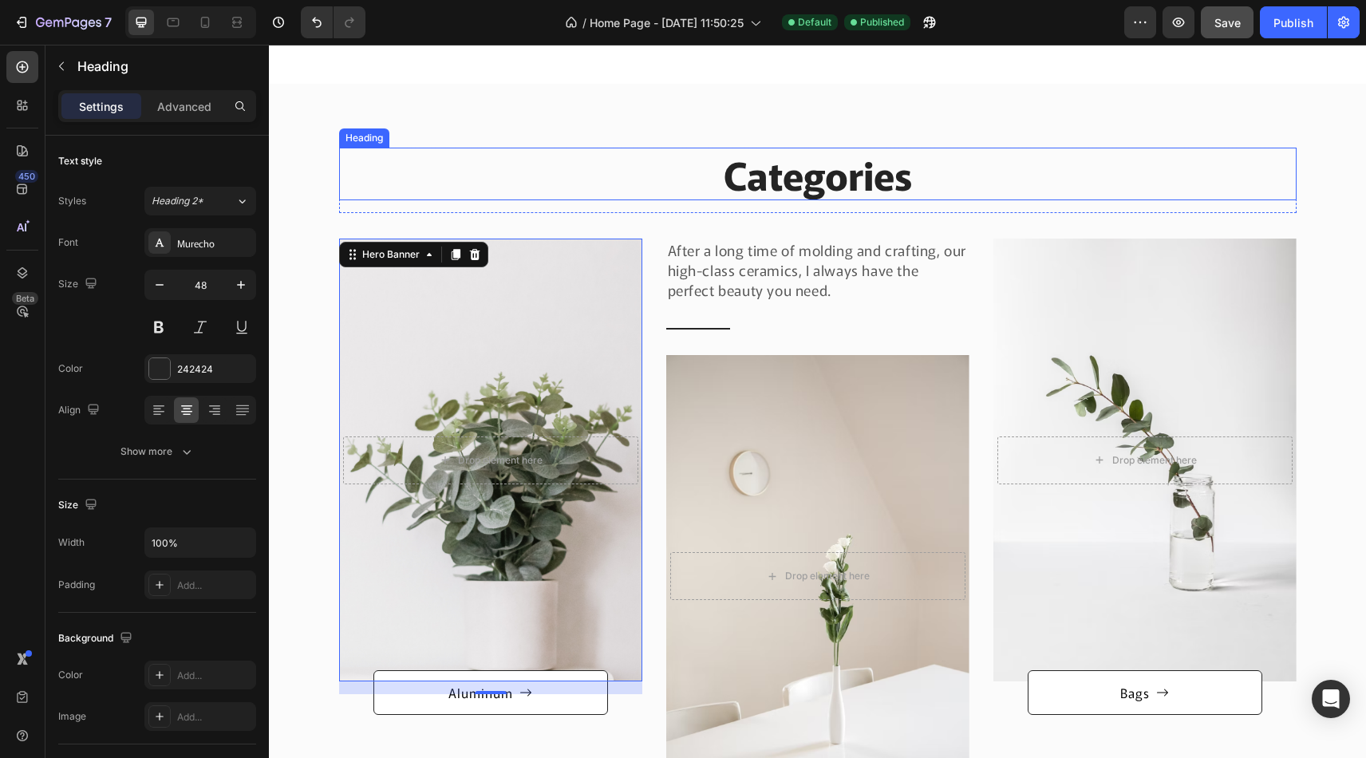
click at [520, 159] on p "Categories" at bounding box center [818, 173] width 954 height 49
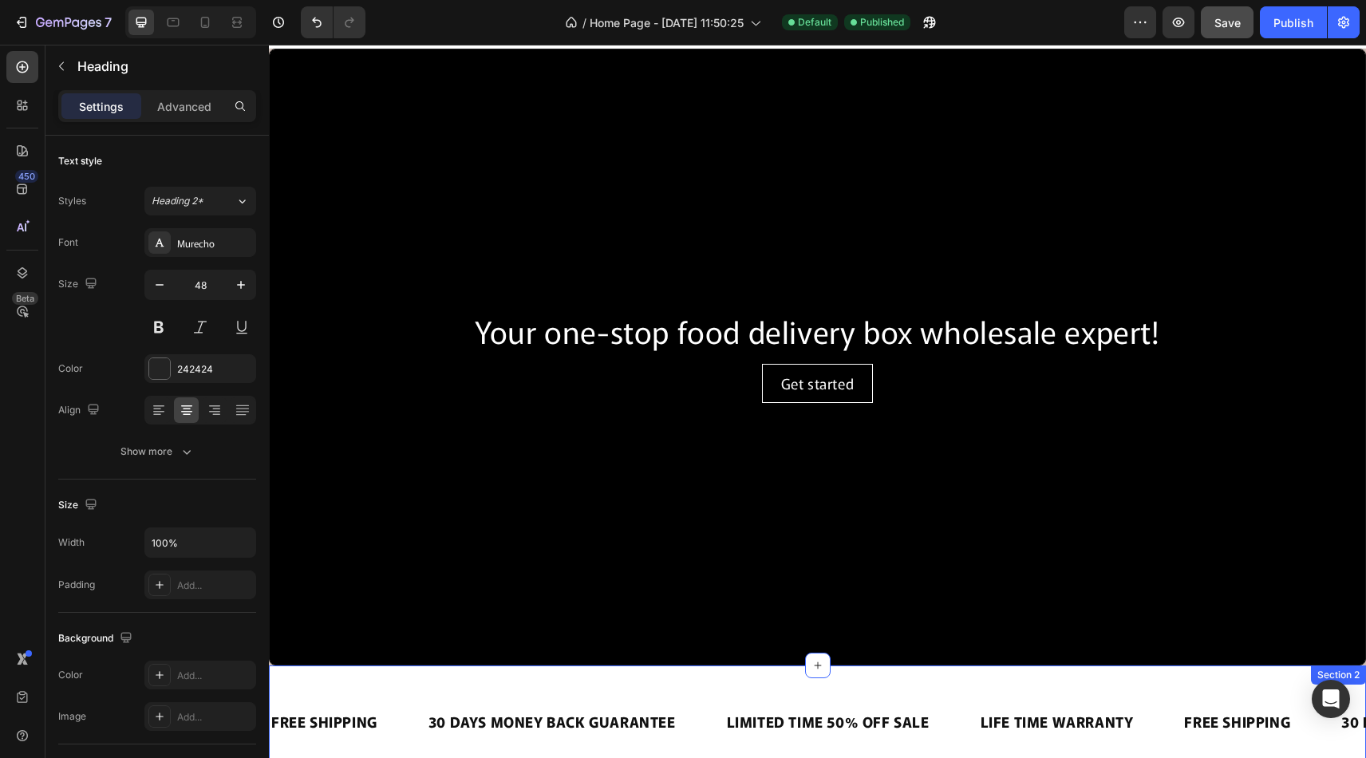
scroll to position [0, 0]
